Goal: Entertainment & Leisure: Consume media (video, audio)

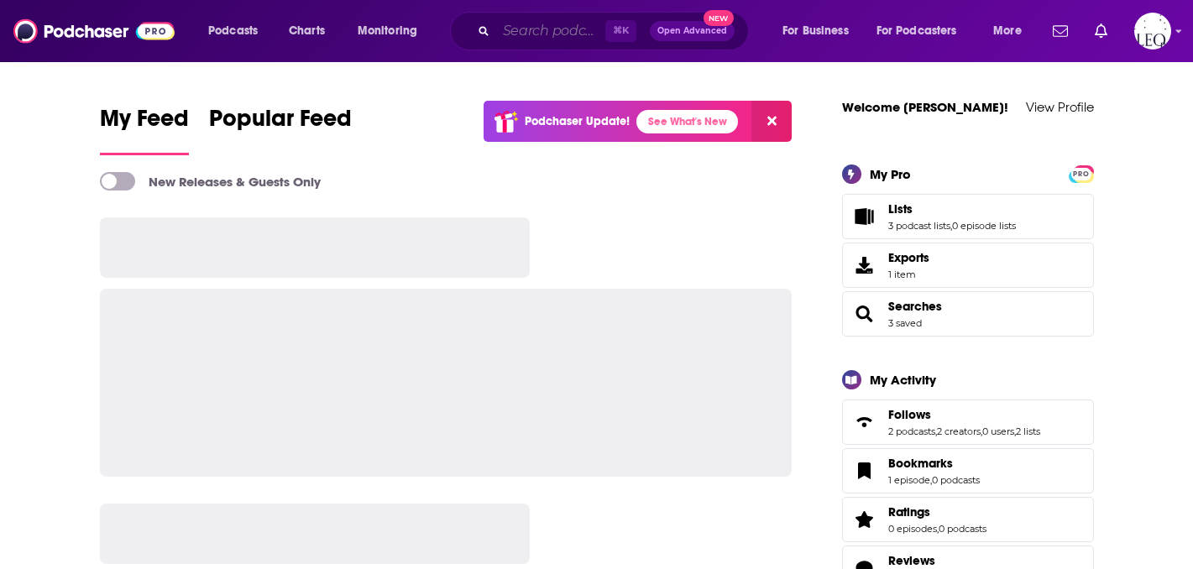
click at [540, 34] on input "Search podcasts, credits, & more..." at bounding box center [550, 31] width 109 height 27
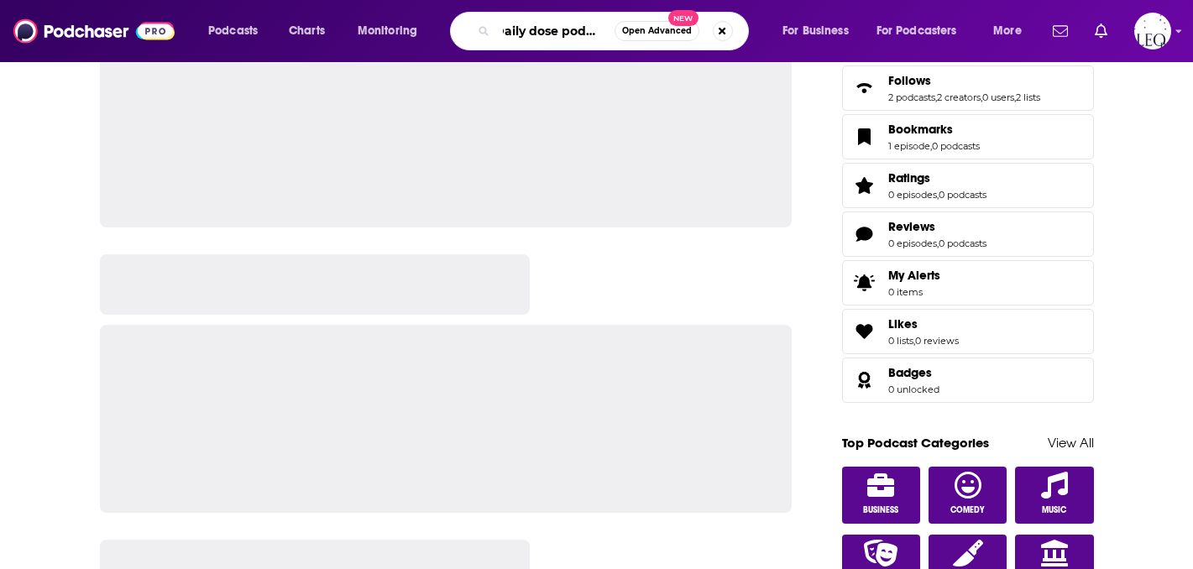
scroll to position [0, 13]
type input "Daily dose podcast"
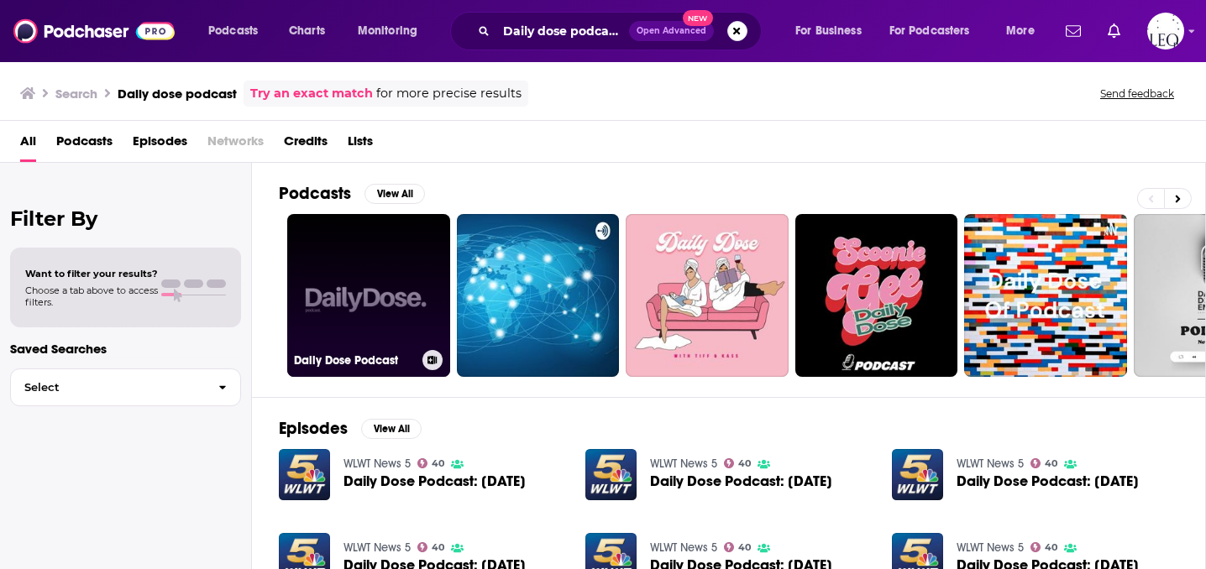
click at [349, 283] on link "Daily Dose Podcast" at bounding box center [368, 295] width 163 height 163
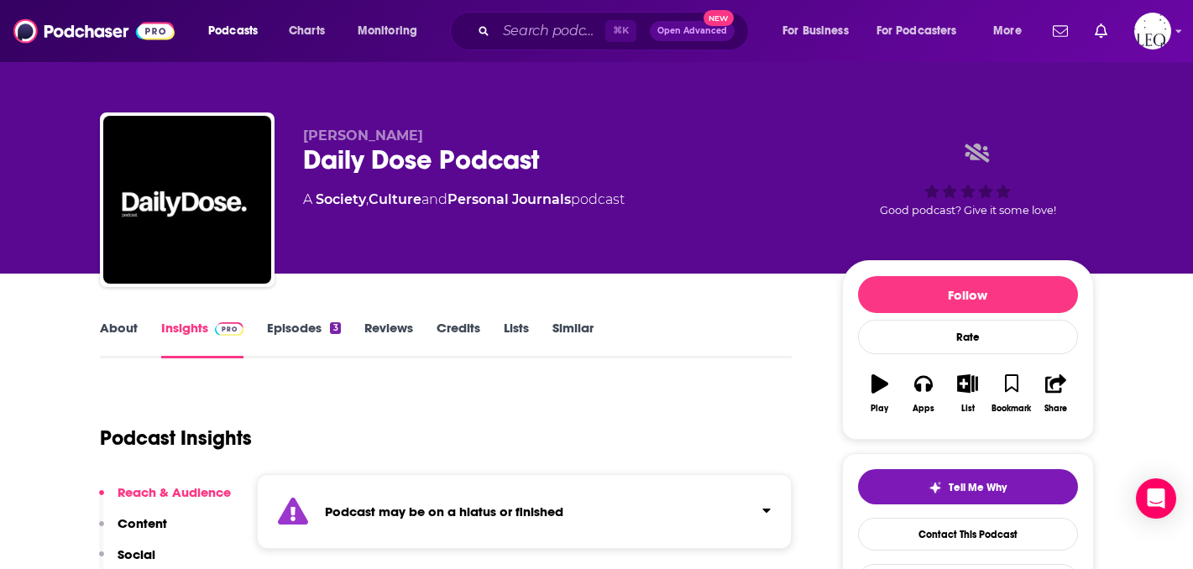
click at [291, 333] on link "Episodes 3" at bounding box center [303, 339] width 73 height 39
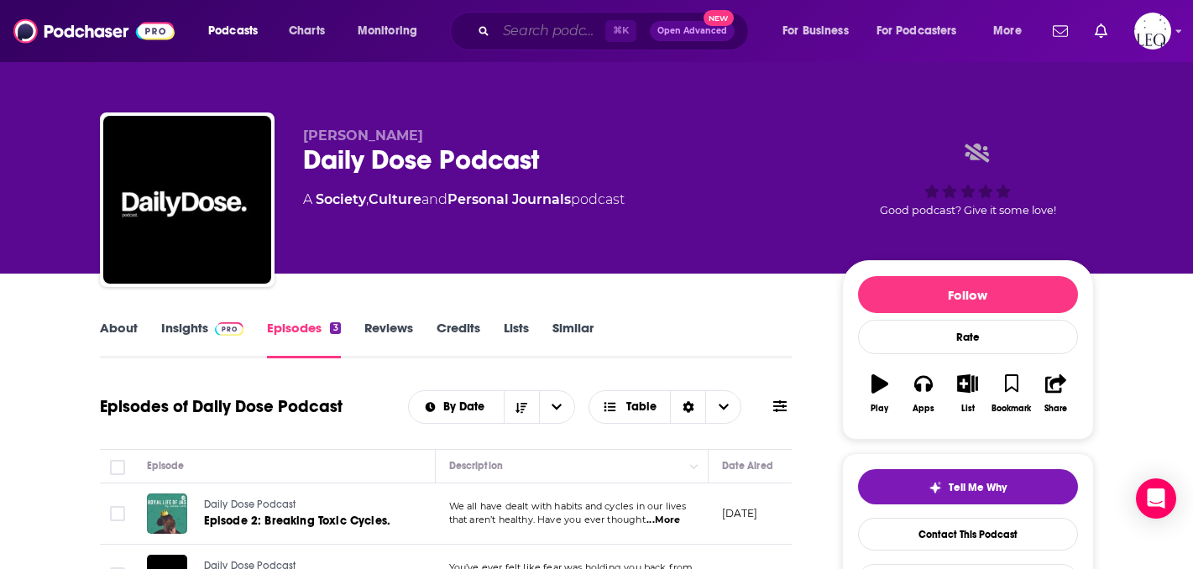
click at [530, 24] on input "Search podcasts, credits, & more..." at bounding box center [550, 31] width 109 height 27
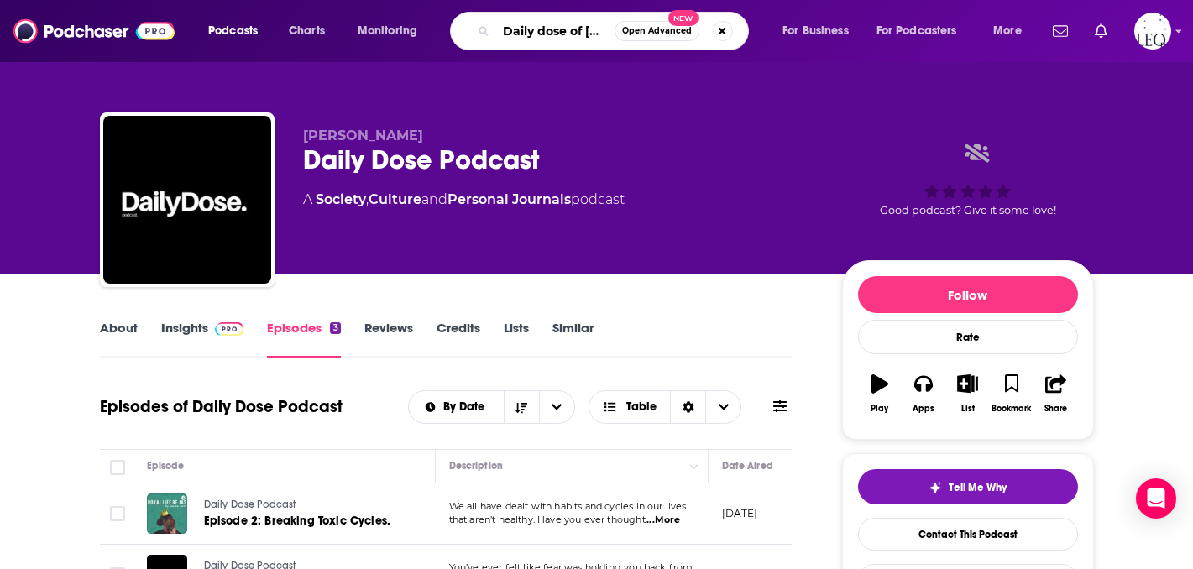
type input "Daily dose of [PERSON_NAME]"
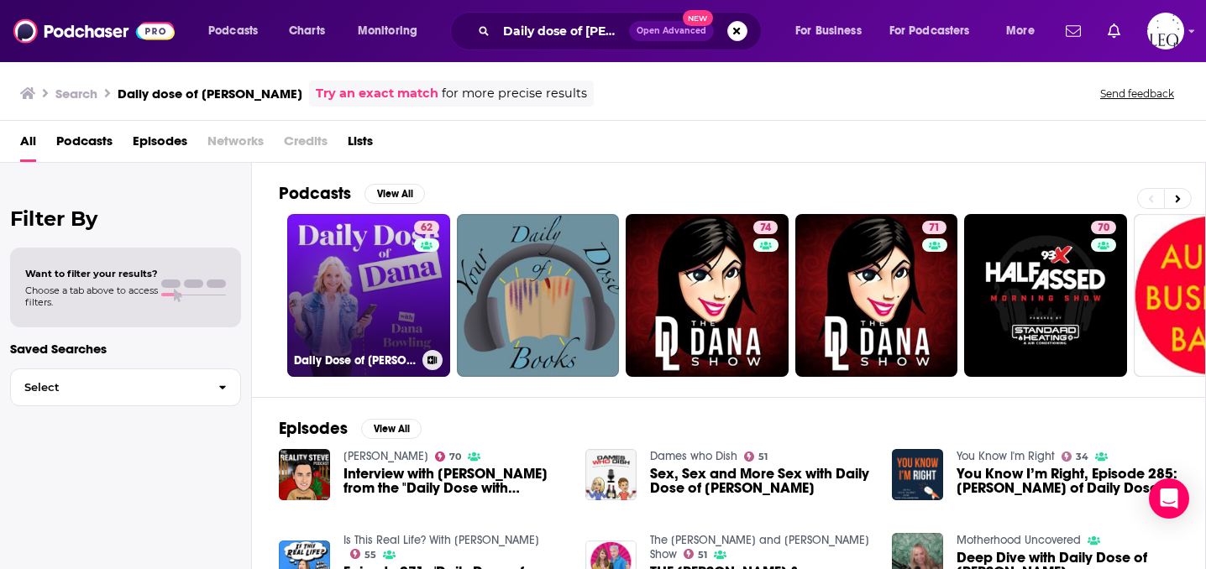
click at [351, 244] on link "62 Daily Dose of [PERSON_NAME]" at bounding box center [368, 295] width 163 height 163
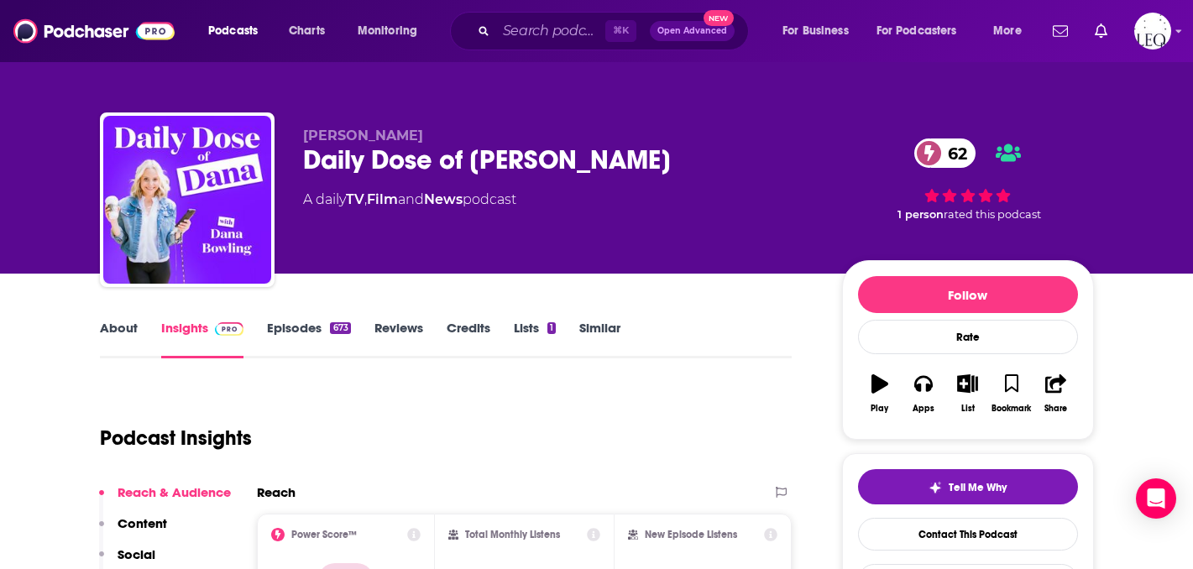
click at [301, 331] on link "Episodes 673" at bounding box center [308, 339] width 83 height 39
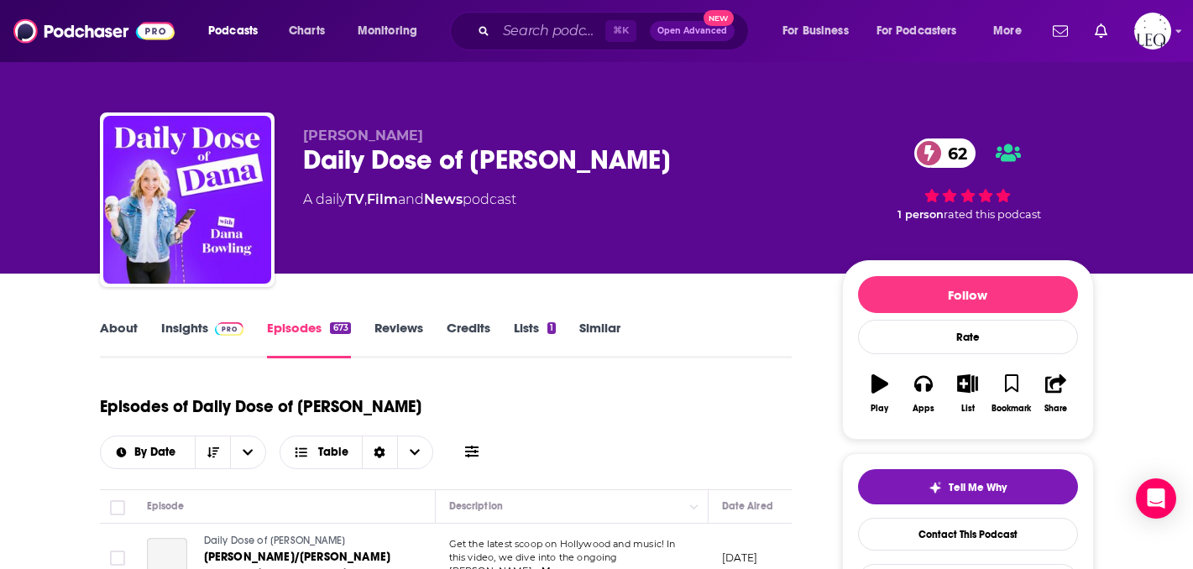
scroll to position [243, 0]
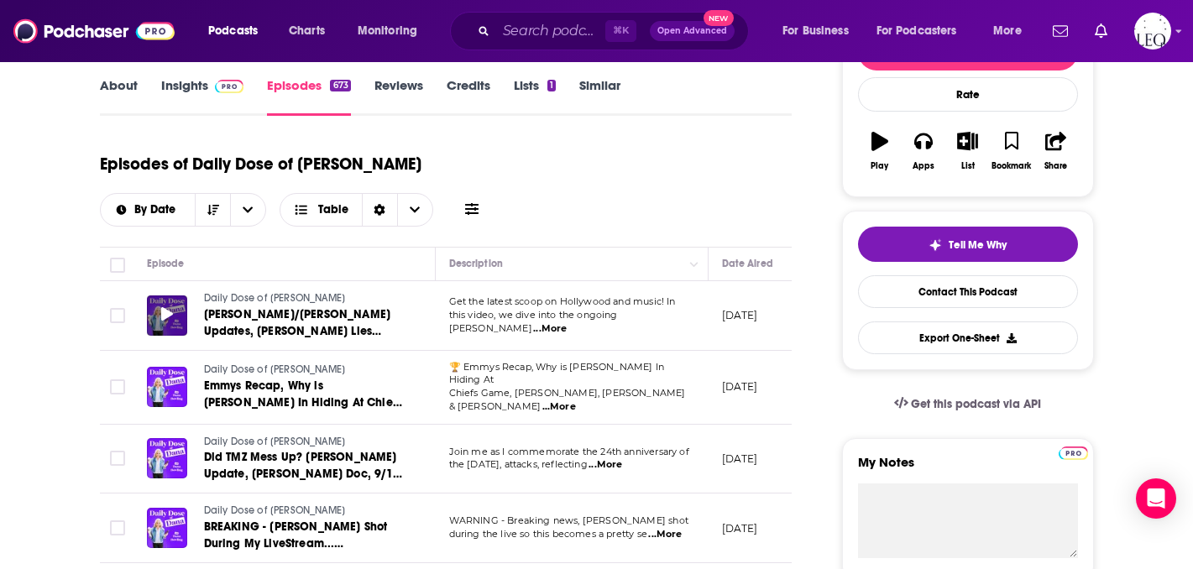
click at [168, 307] on icon at bounding box center [167, 313] width 12 height 13
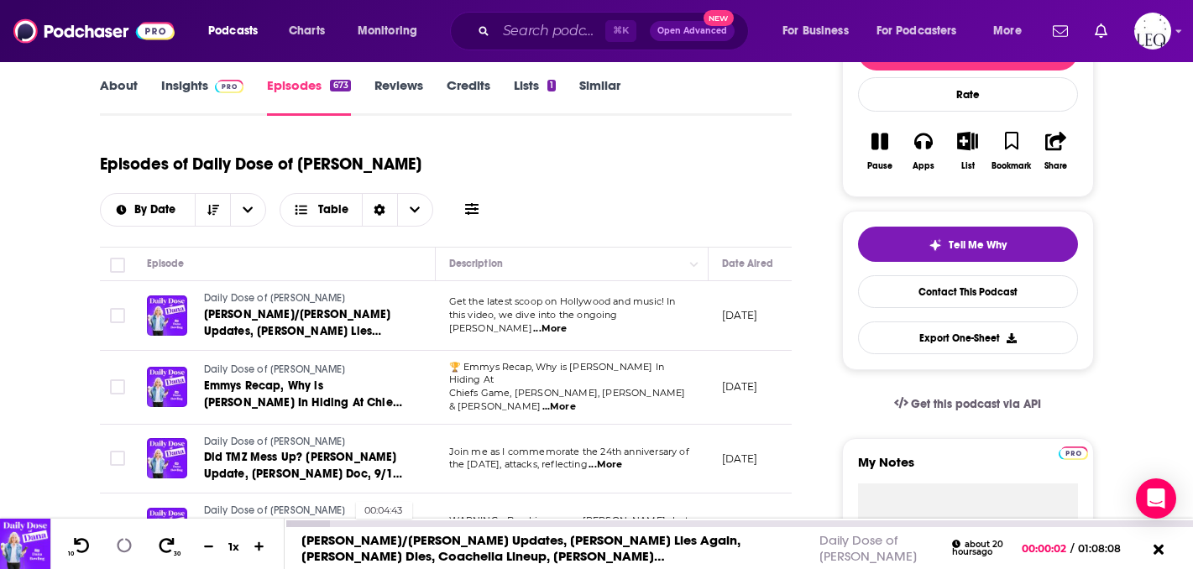
click at [348, 524] on div "00:04:43" at bounding box center [739, 524] width 909 height 7
click at [364, 524] on div at bounding box center [338, 524] width 107 height 7
click at [161, 548] on icon at bounding box center [166, 545] width 21 height 17
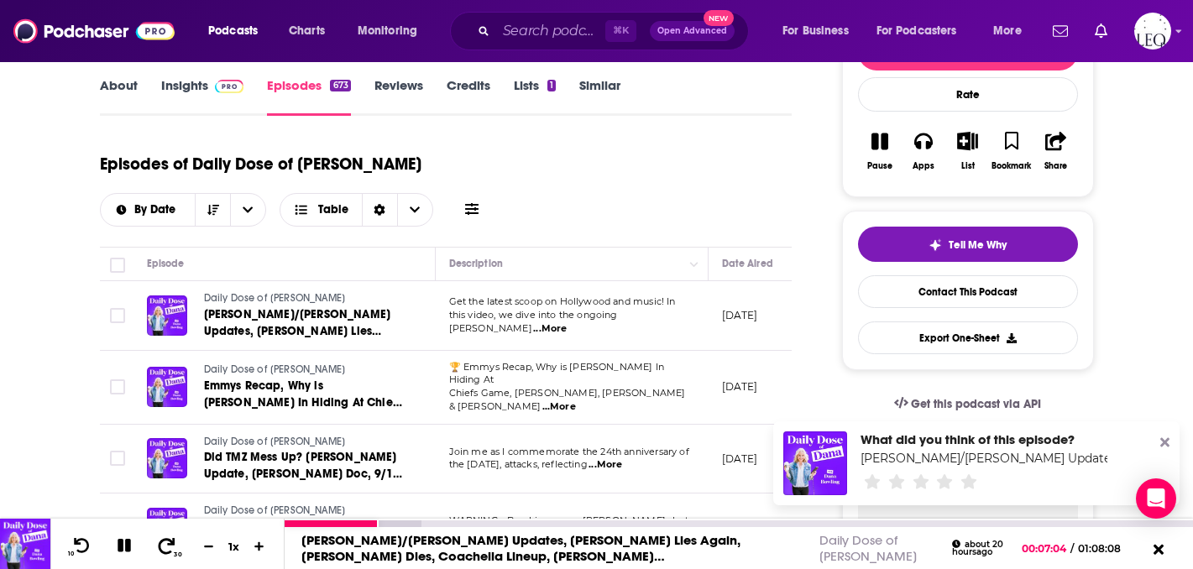
click at [161, 548] on icon at bounding box center [166, 545] width 21 height 17
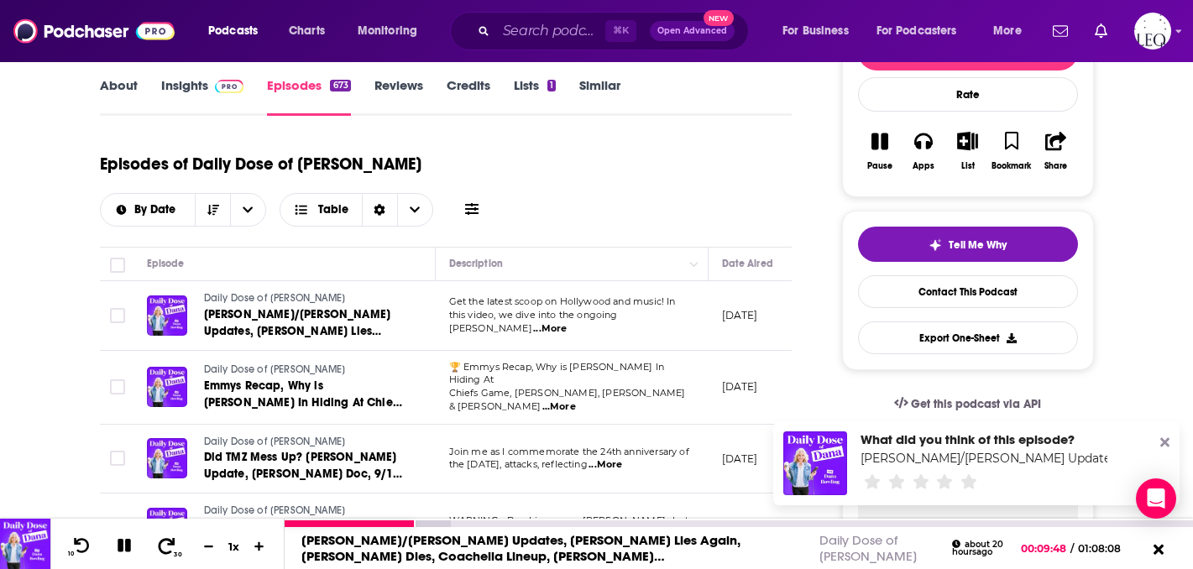
click at [161, 548] on icon at bounding box center [166, 545] width 21 height 17
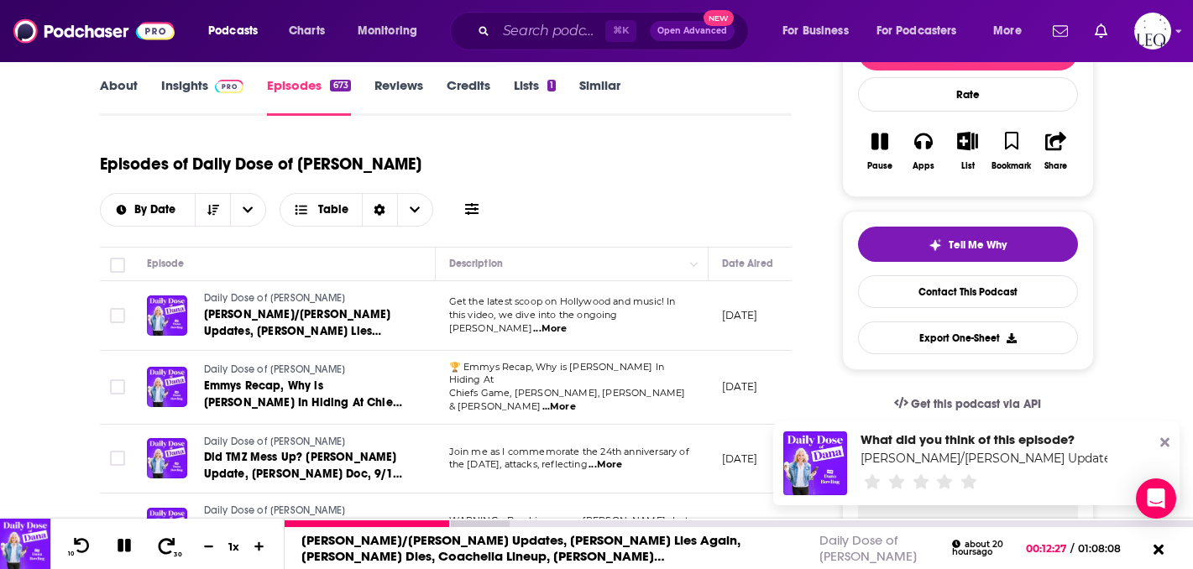
click at [161, 548] on icon at bounding box center [166, 545] width 21 height 17
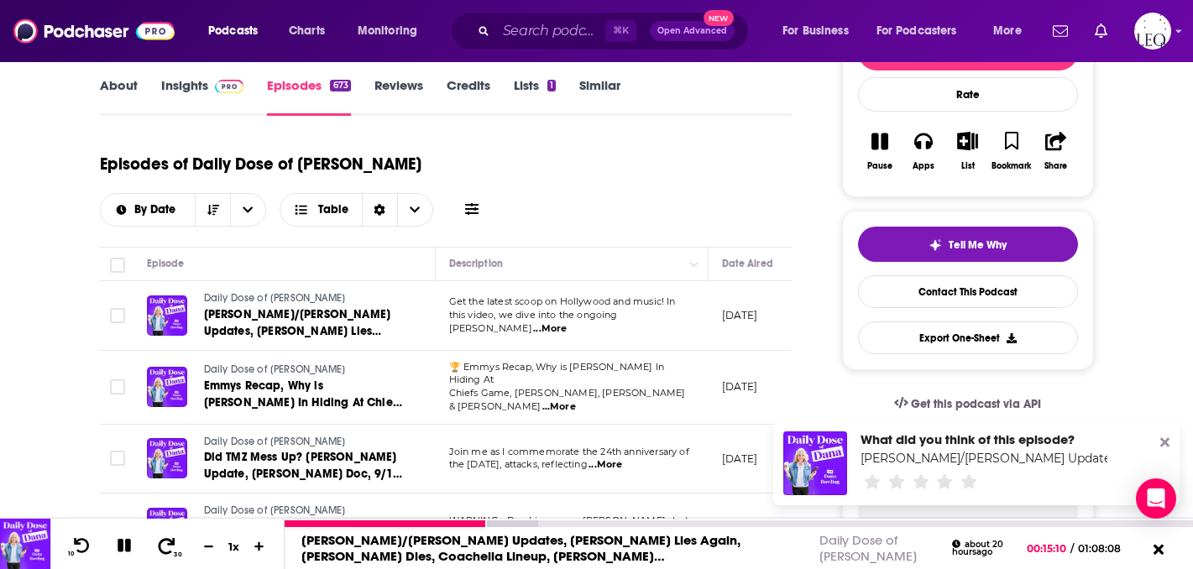
click at [161, 548] on icon at bounding box center [166, 545] width 21 height 17
click at [169, 543] on icon at bounding box center [167, 545] width 17 height 16
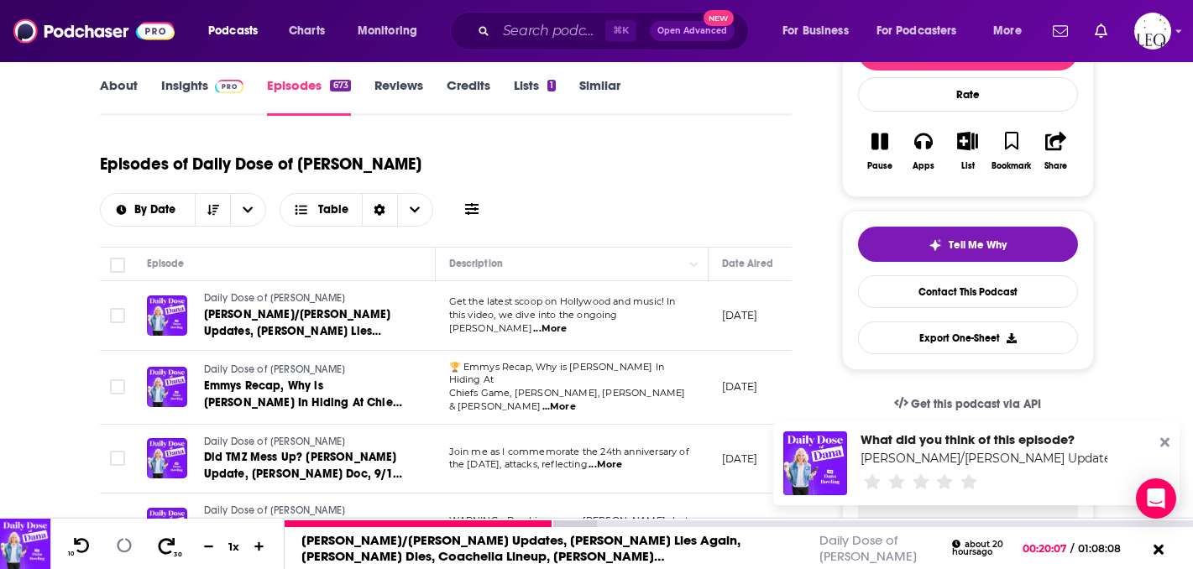
click at [169, 543] on icon at bounding box center [167, 545] width 17 height 16
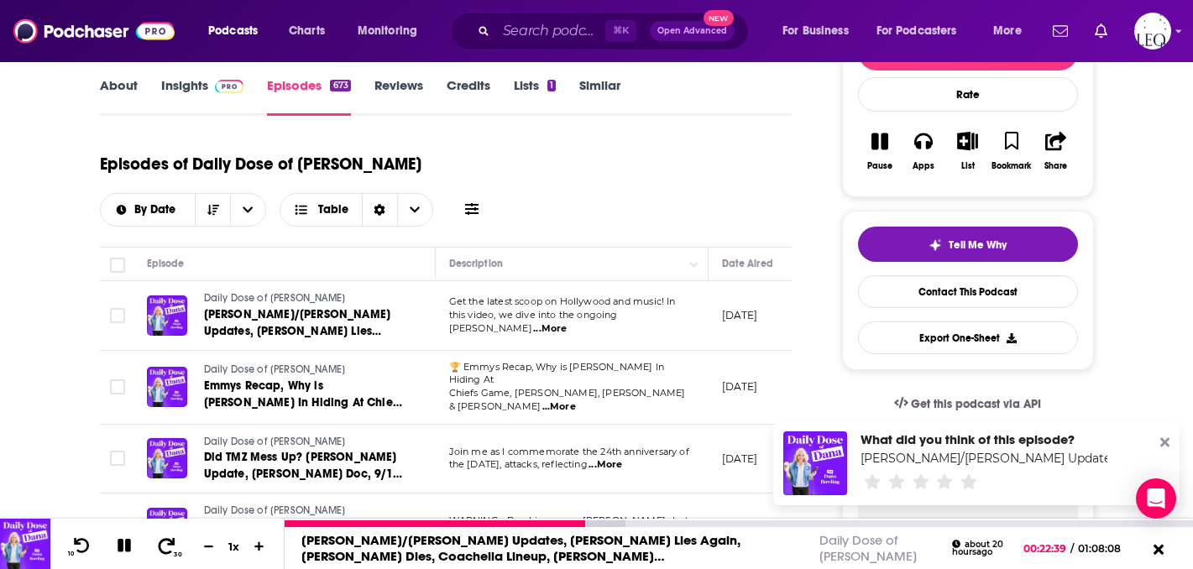
click at [169, 543] on icon at bounding box center [167, 545] width 17 height 16
click at [75, 542] on icon at bounding box center [82, 545] width 17 height 16
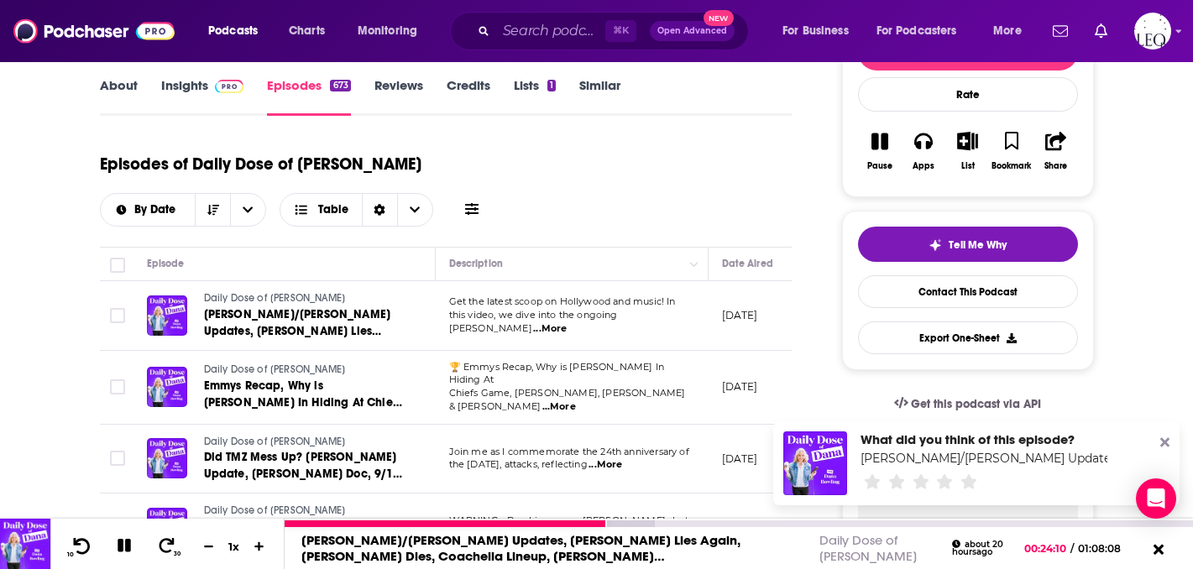
click at [75, 542] on icon at bounding box center [82, 545] width 17 height 16
click at [88, 553] on icon at bounding box center [81, 545] width 21 height 17
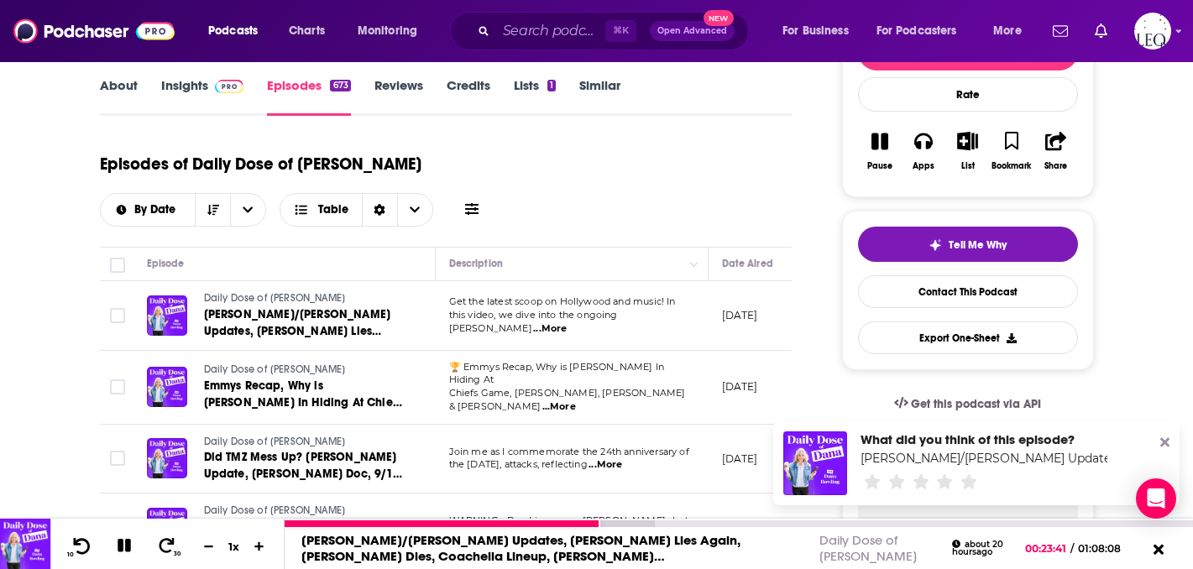
click at [88, 553] on icon at bounding box center [81, 545] width 21 height 17
click at [233, 550] on div "1 x" at bounding box center [234, 546] width 29 height 13
click at [260, 550] on icon at bounding box center [260, 546] width 14 height 11
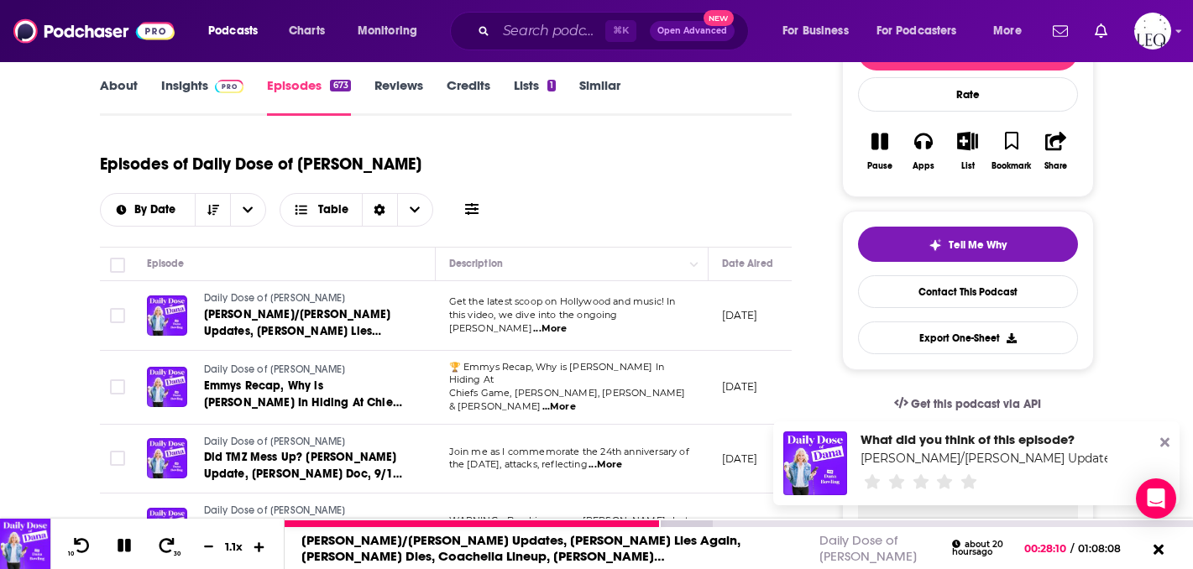
click at [260, 550] on icon at bounding box center [260, 546] width 14 height 11
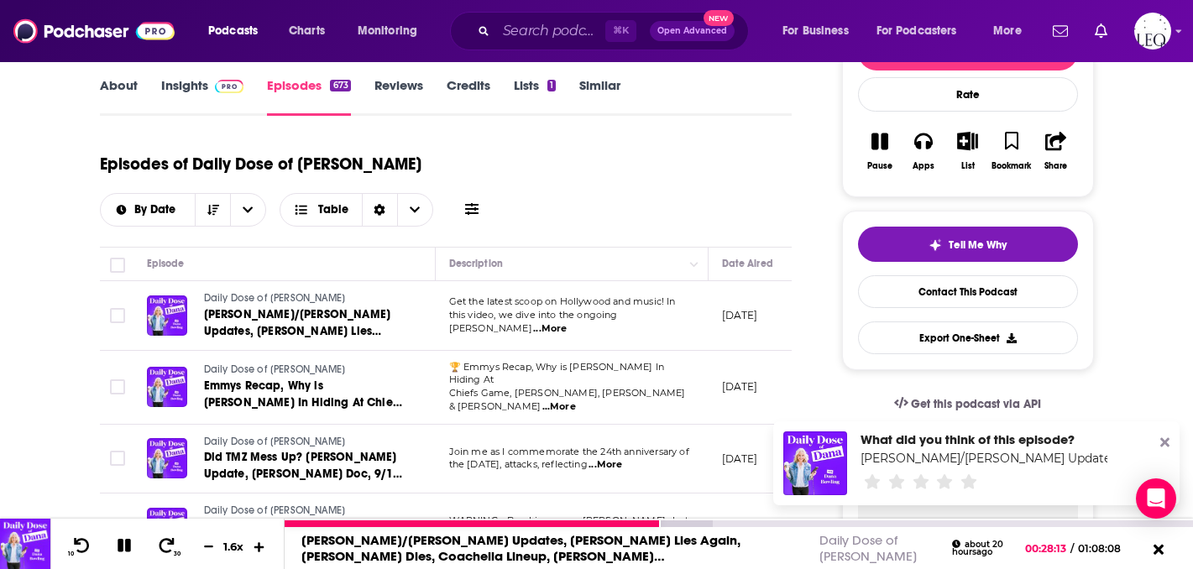
click at [260, 550] on icon at bounding box center [260, 546] width 14 height 11
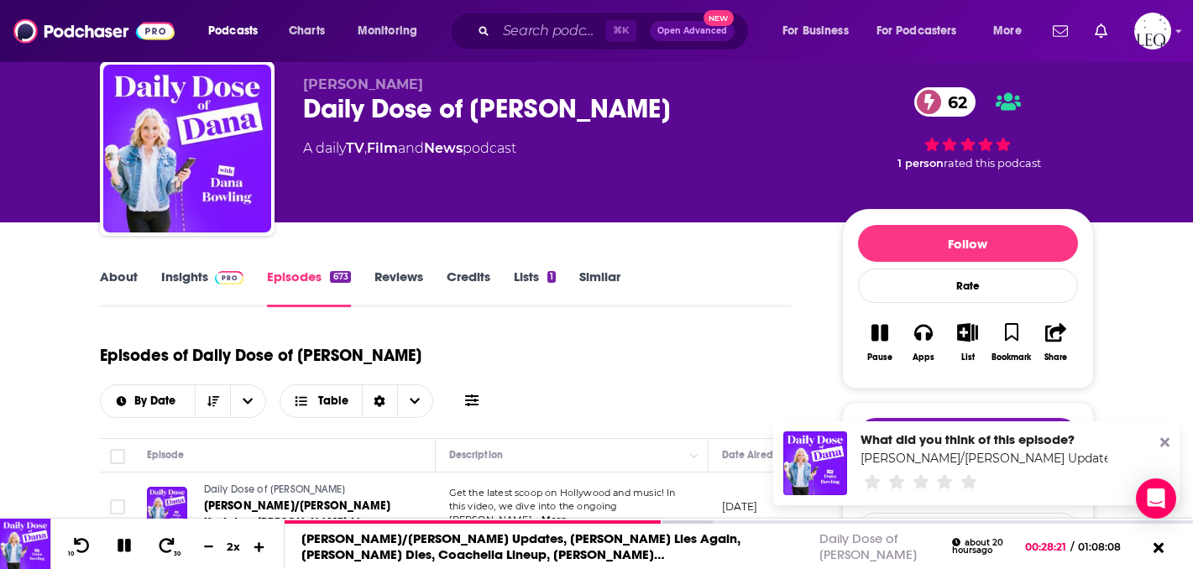
scroll to position [0, 0]
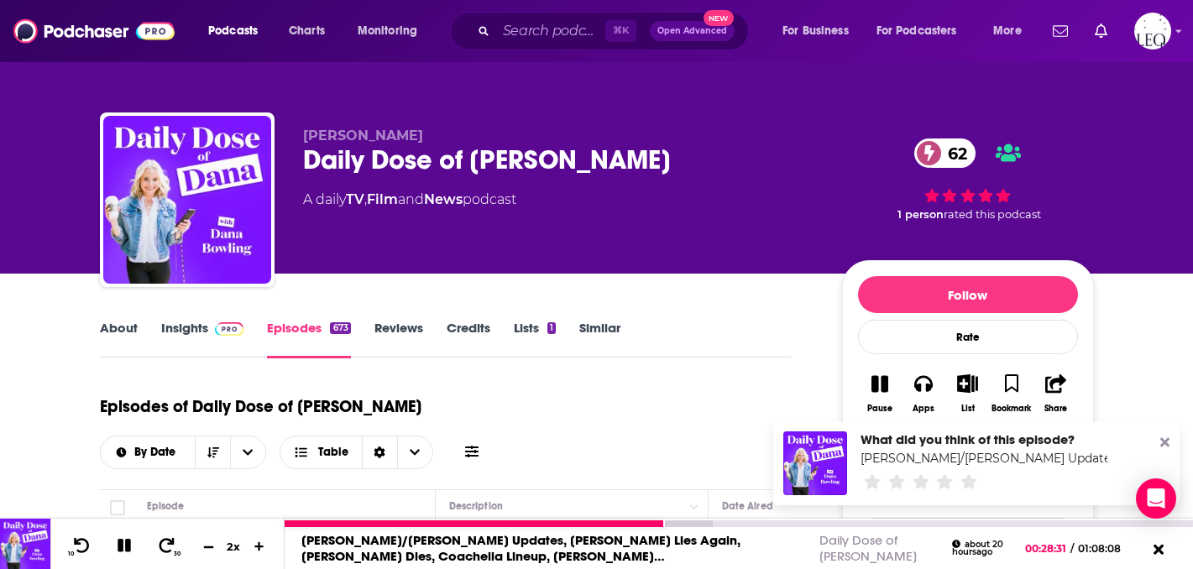
click at [204, 547] on icon at bounding box center [208, 547] width 10 height 2
